Goal: Find contact information: Find contact information

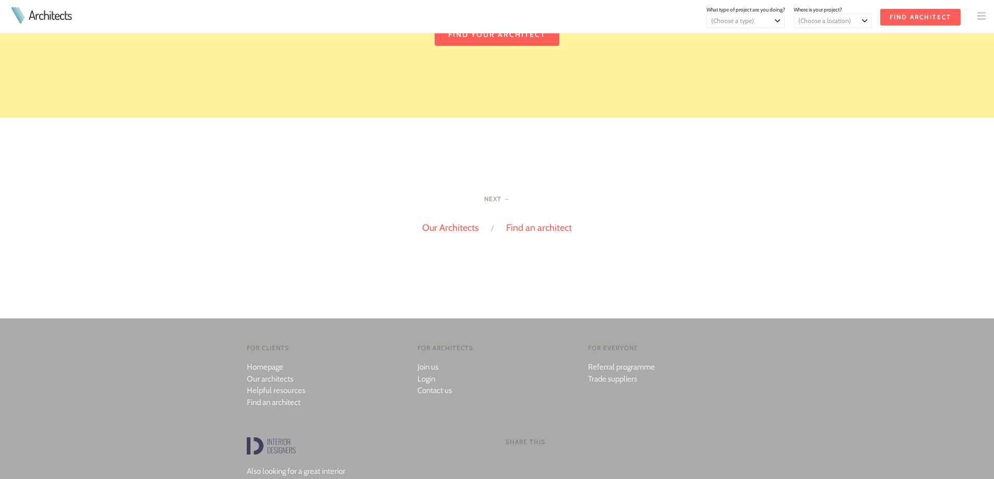
scroll to position [2270, 0]
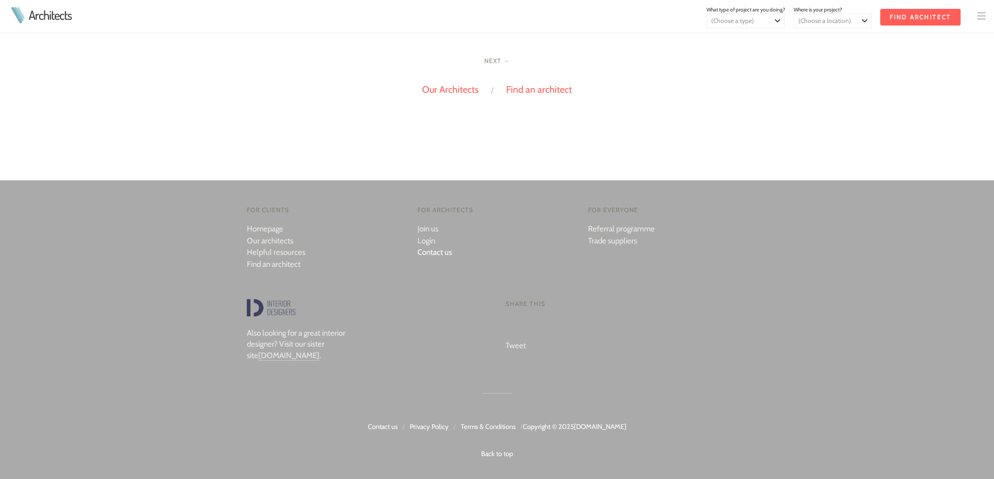
click at [426, 249] on link "Contact us" at bounding box center [434, 252] width 34 height 9
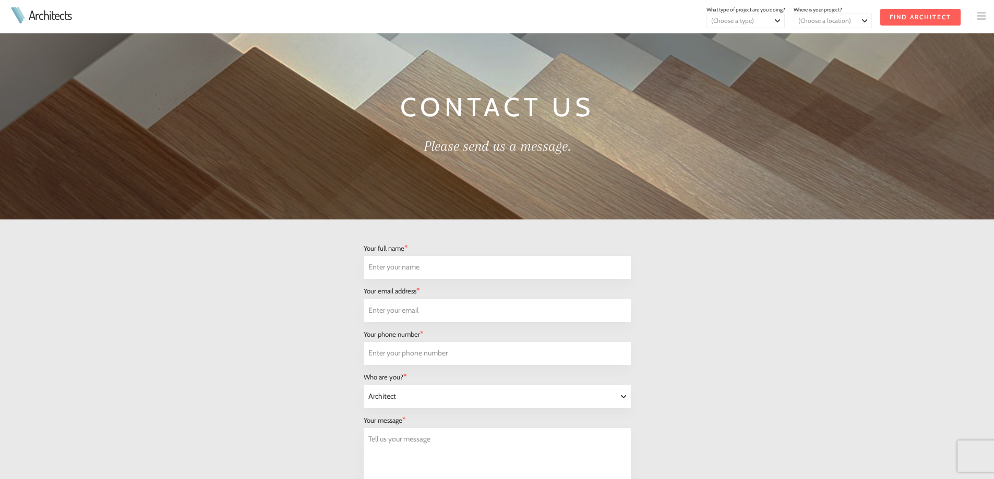
select select "Architect"
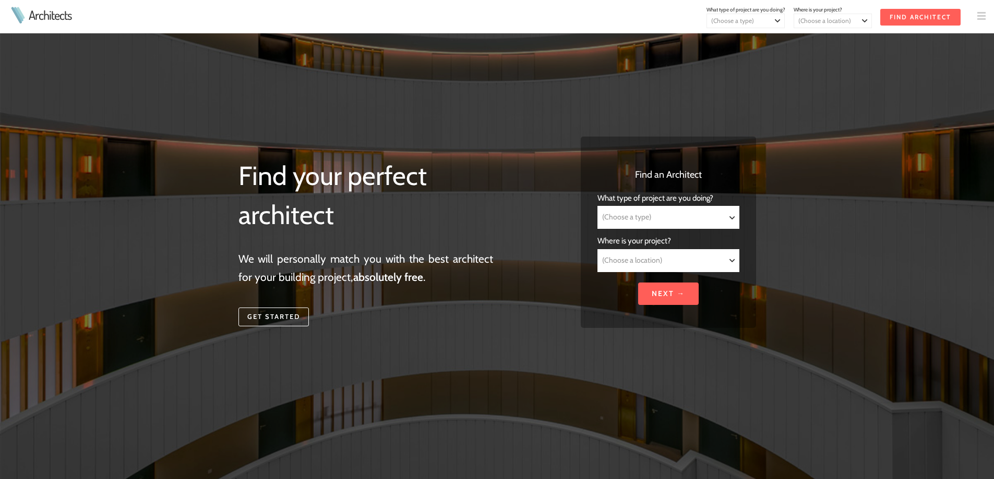
scroll to position [2270, 0]
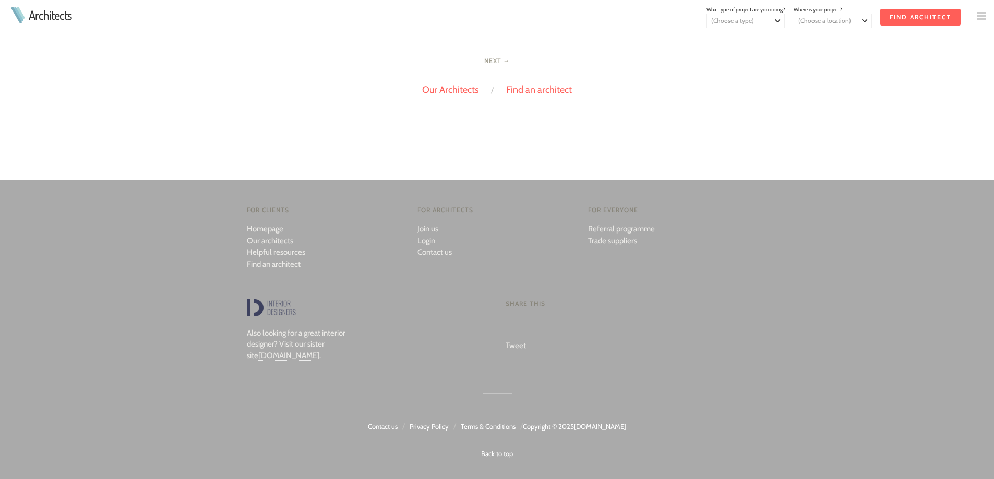
click at [389, 429] on link "Contact us" at bounding box center [383, 427] width 30 height 8
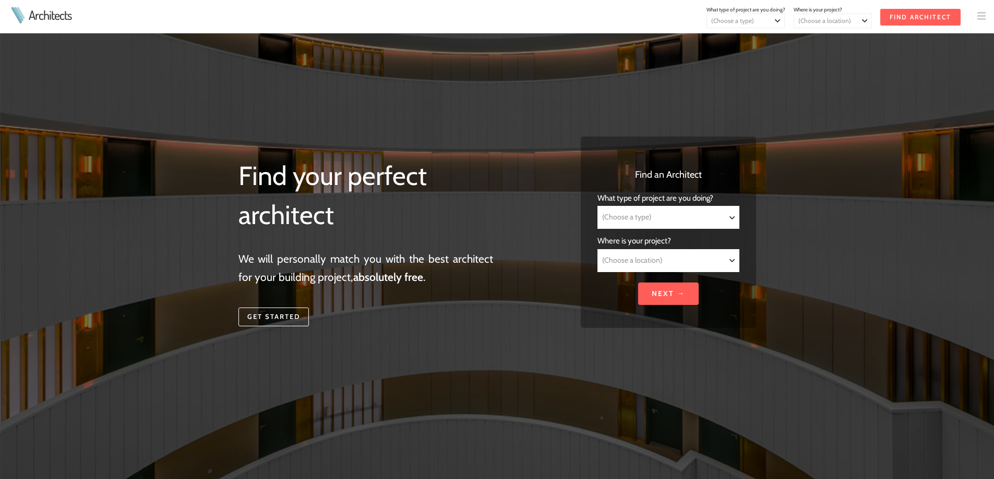
scroll to position [2270, 0]
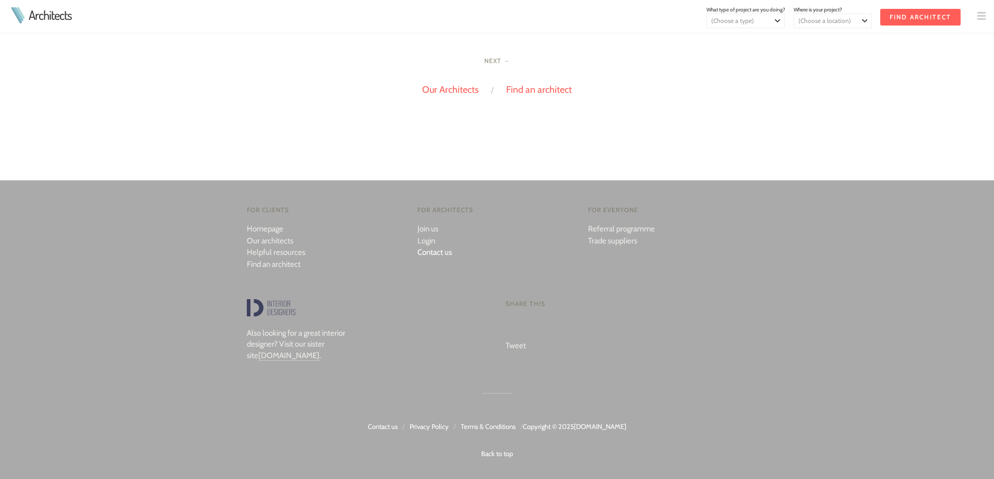
click at [427, 252] on link "Contact us" at bounding box center [434, 252] width 34 height 9
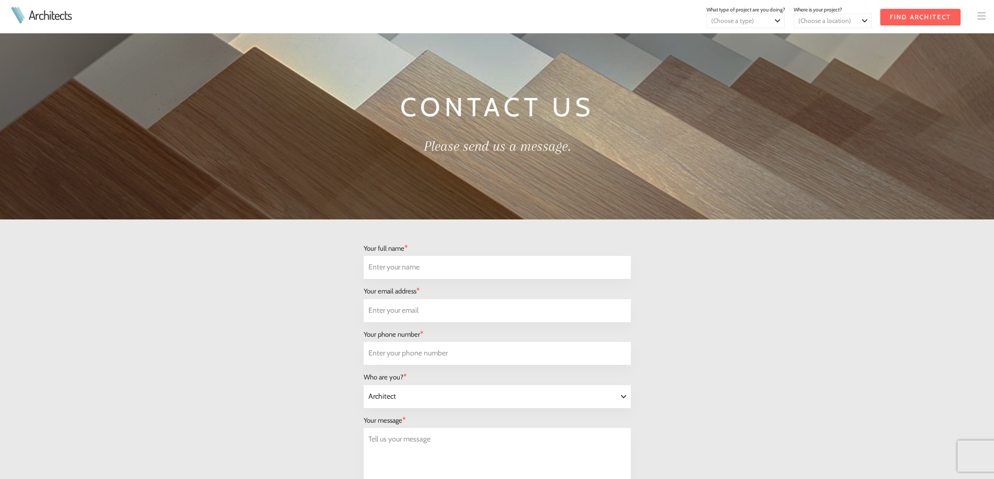
select select "Architect"
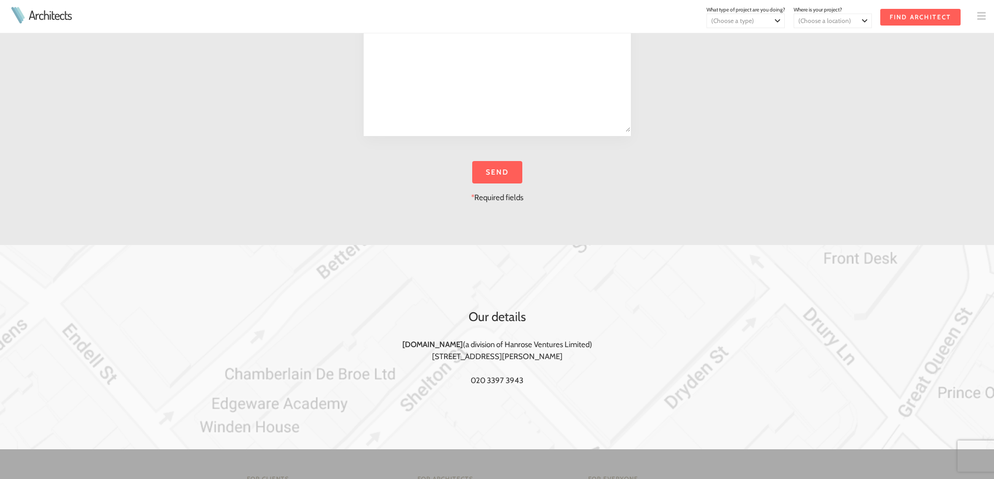
scroll to position [686, 0]
